Goal: Transaction & Acquisition: Download file/media

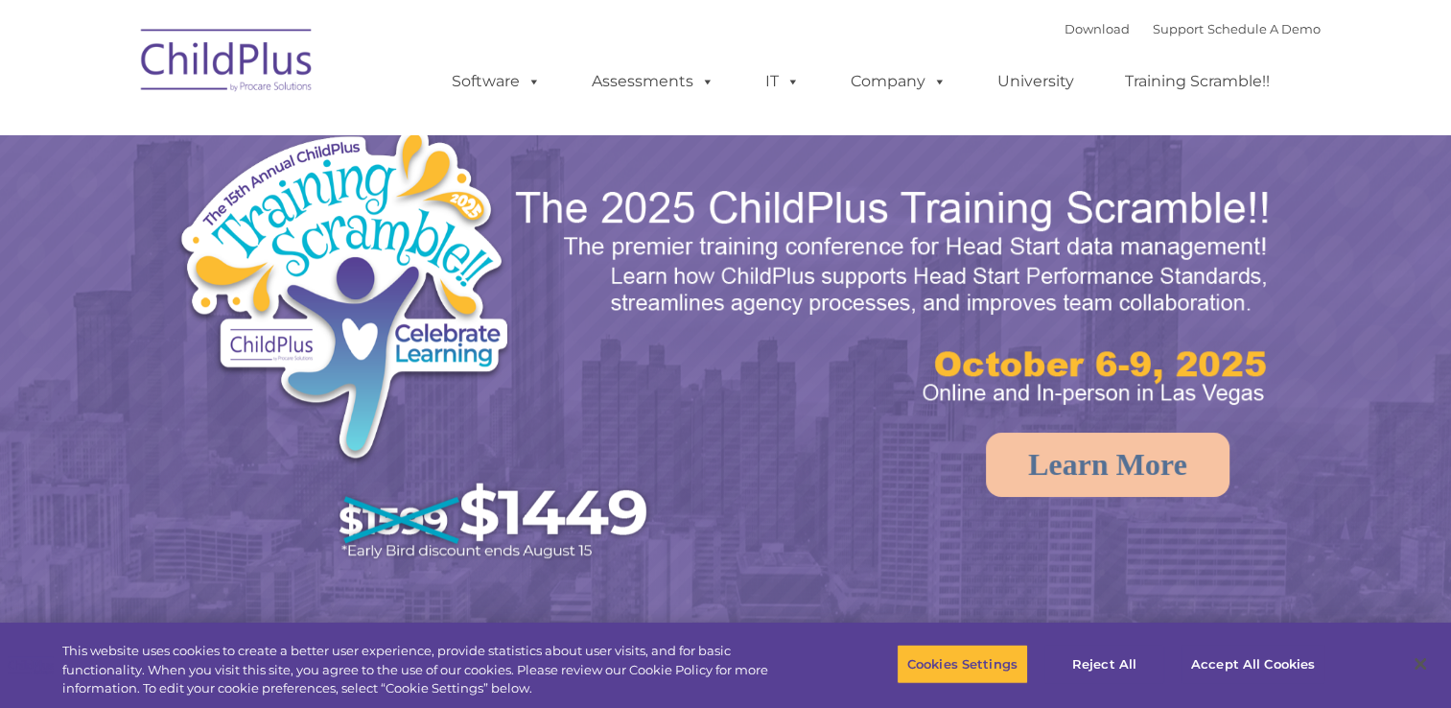
select select "MEDIUM"
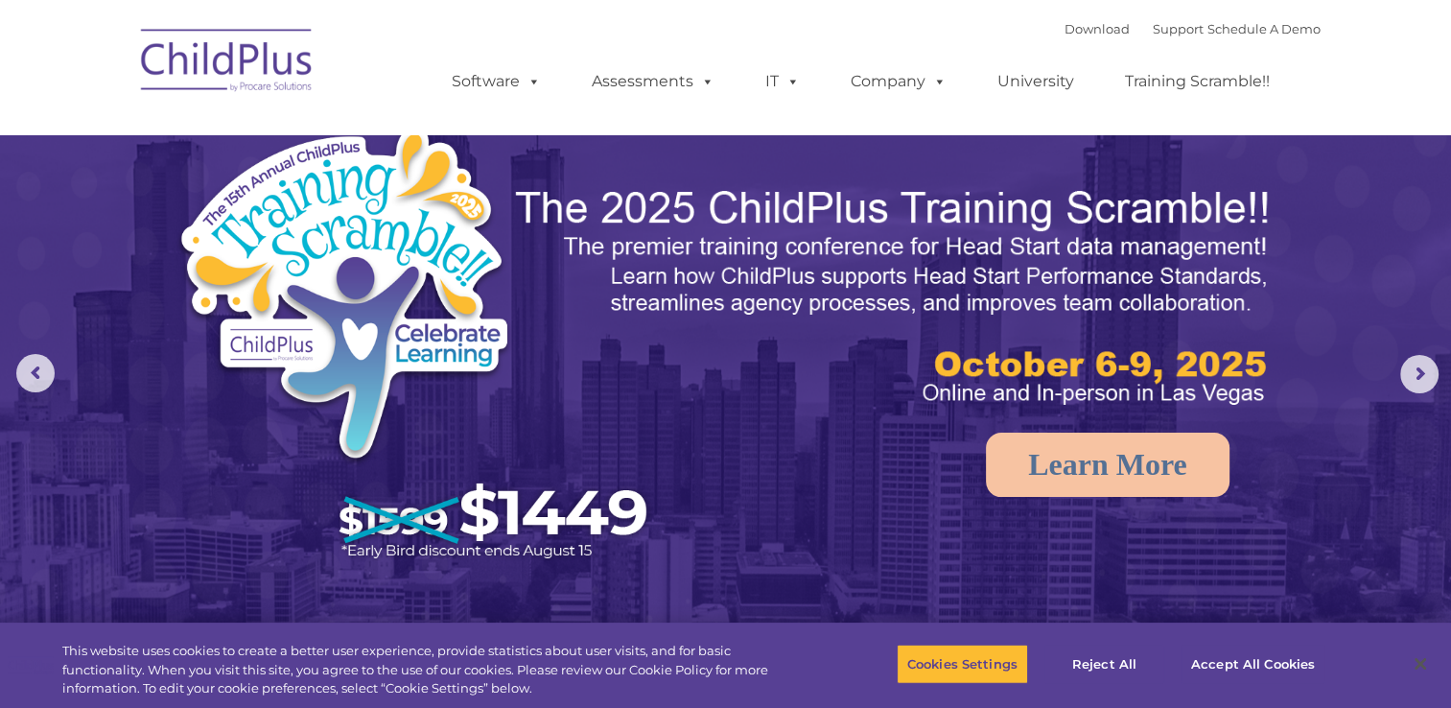
click at [575, 115] on ul "Software ChildPlus: The original and most widely-used Head Start data managemen…" at bounding box center [866, 81] width 907 height 77
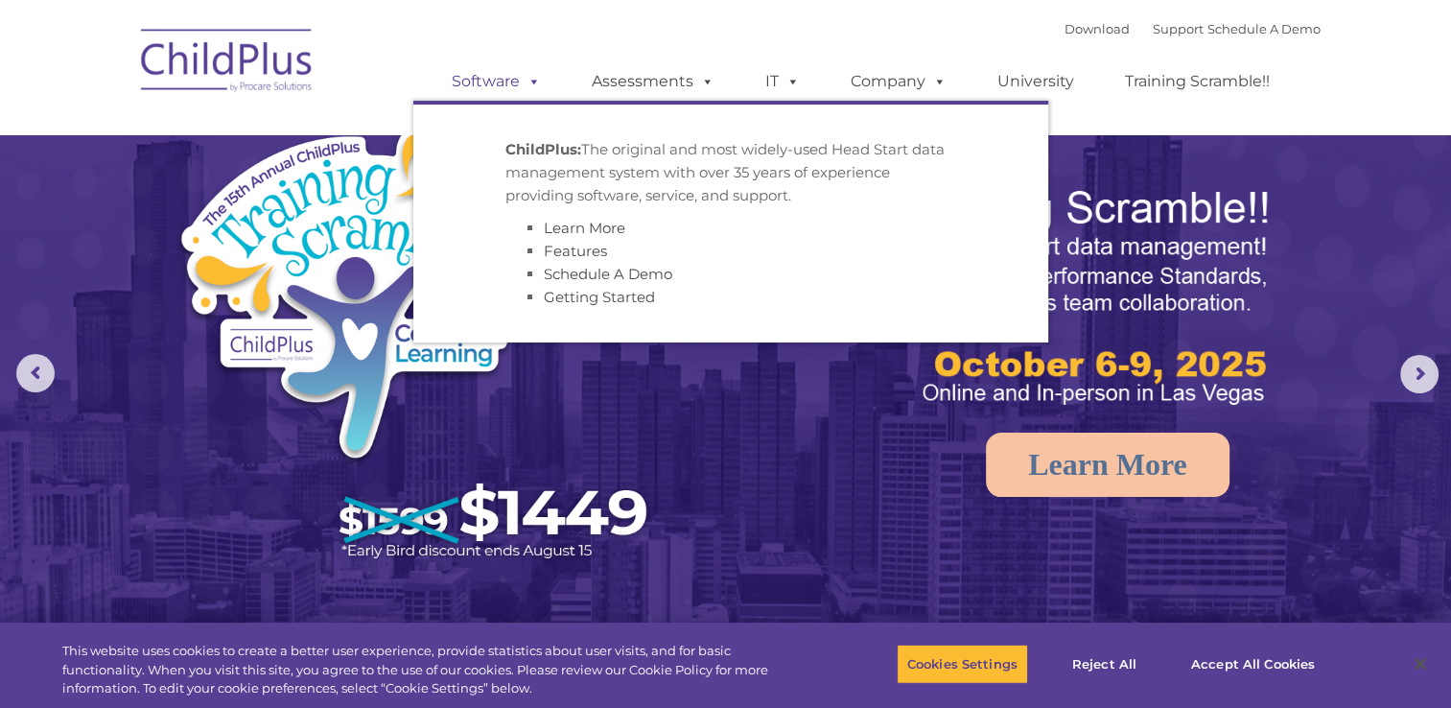
click at [523, 83] on span at bounding box center [530, 81] width 21 height 18
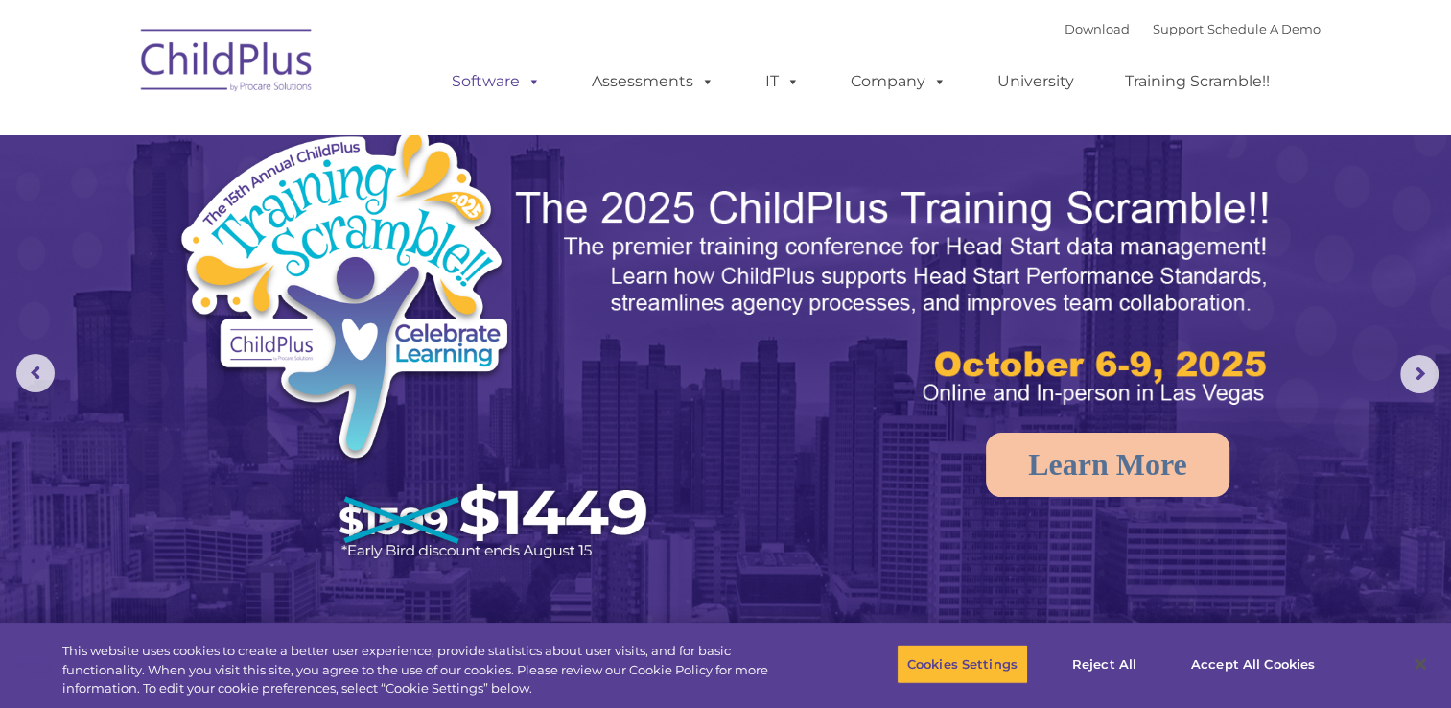
drag, startPoint x: 523, startPoint y: 83, endPoint x: 478, endPoint y: 86, distance: 44.2
click at [478, 86] on link "Software" at bounding box center [496, 81] width 128 height 38
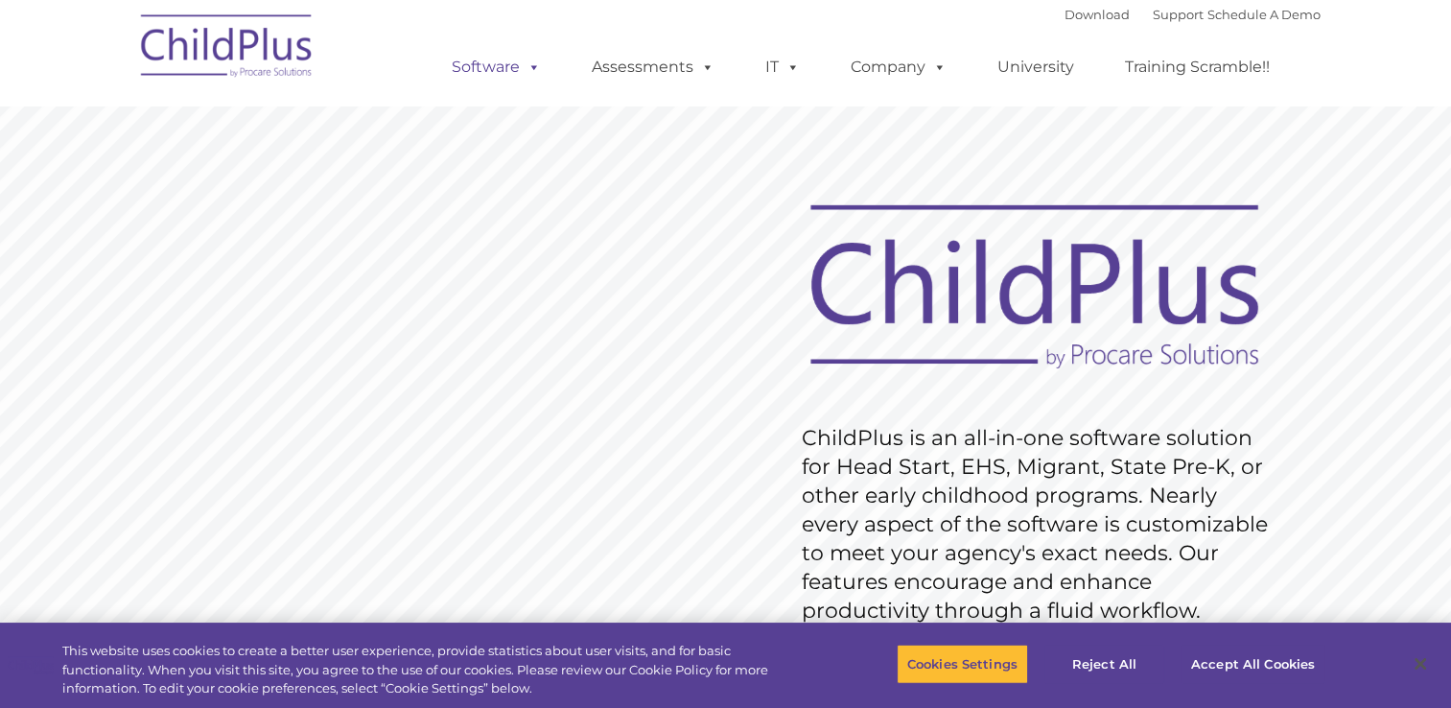
click at [494, 59] on link "Software" at bounding box center [496, 67] width 128 height 38
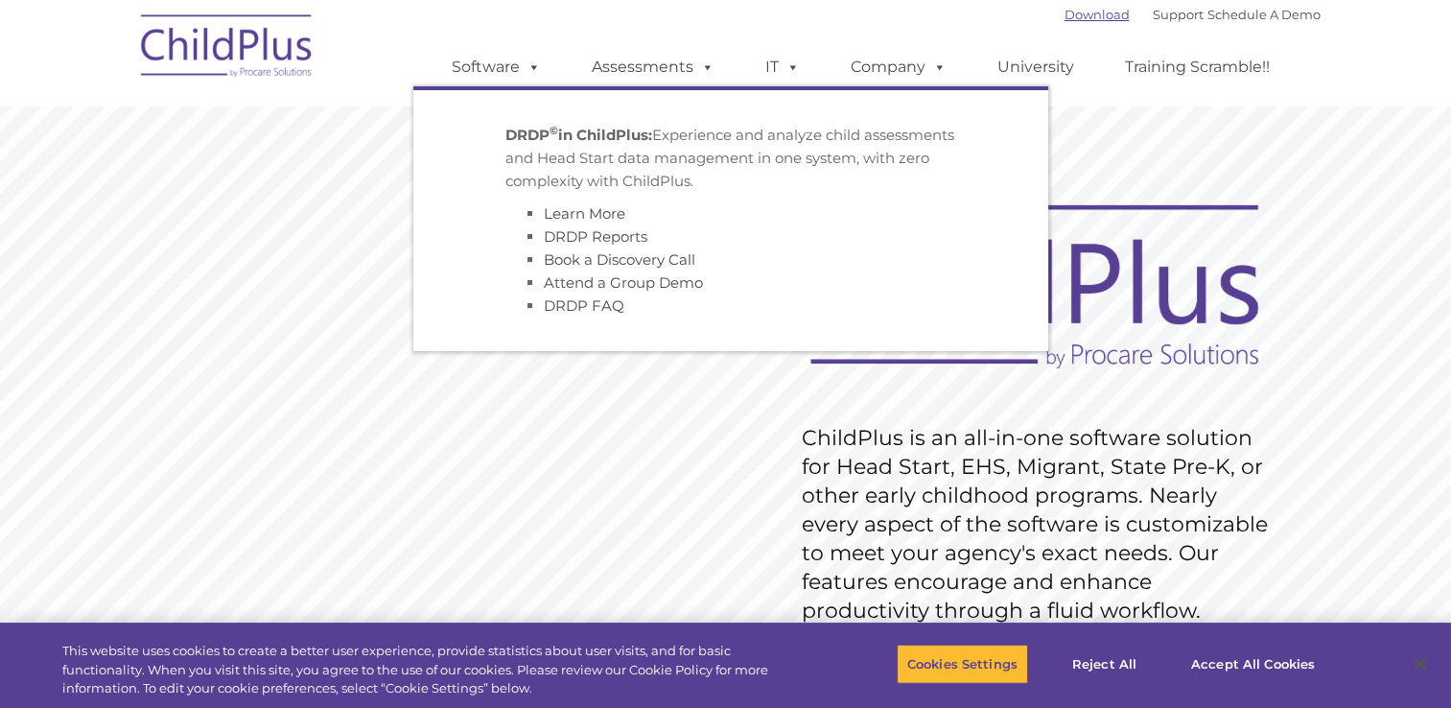
click at [1085, 13] on link "Download" at bounding box center [1096, 14] width 65 height 15
